Goal: Task Accomplishment & Management: Manage account settings

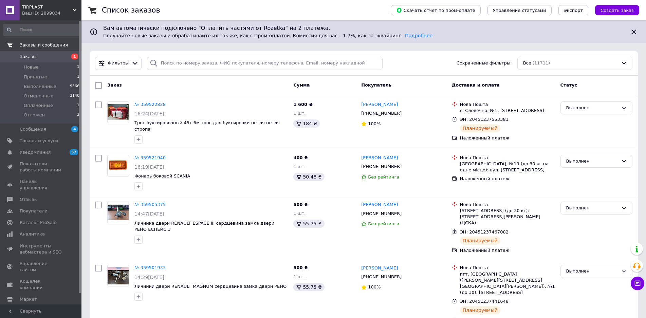
click at [48, 49] on link "Заказы и сообщения" at bounding box center [41, 45] width 83 height 12
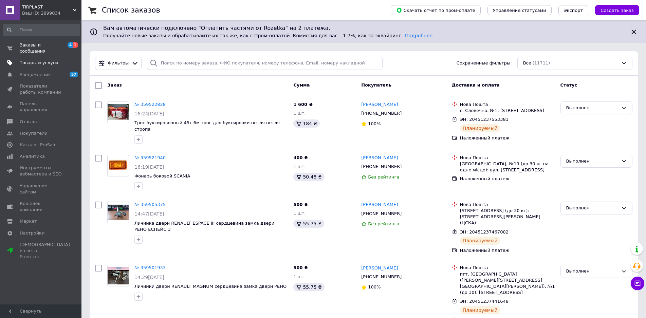
click at [48, 60] on span "Товары и услуги" at bounding box center [39, 63] width 38 height 6
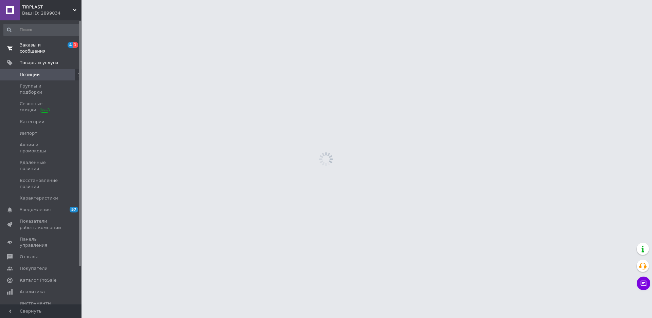
click at [45, 45] on span "Заказы и сообщения" at bounding box center [41, 48] width 43 height 12
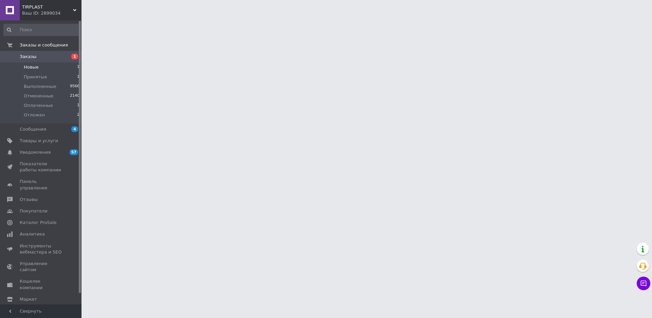
click at [48, 66] on li "Новые 1" at bounding box center [41, 67] width 83 height 10
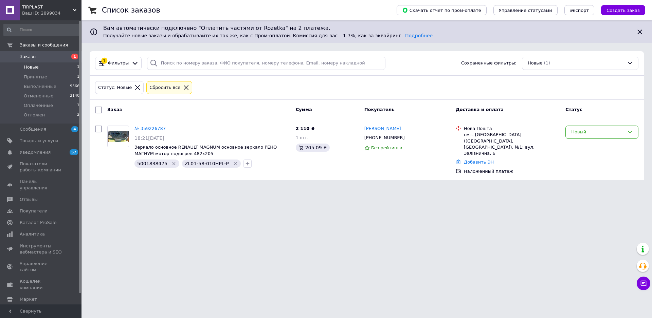
click at [183, 89] on icon at bounding box center [186, 87] width 6 height 6
